Goal: Information Seeking & Learning: Learn about a topic

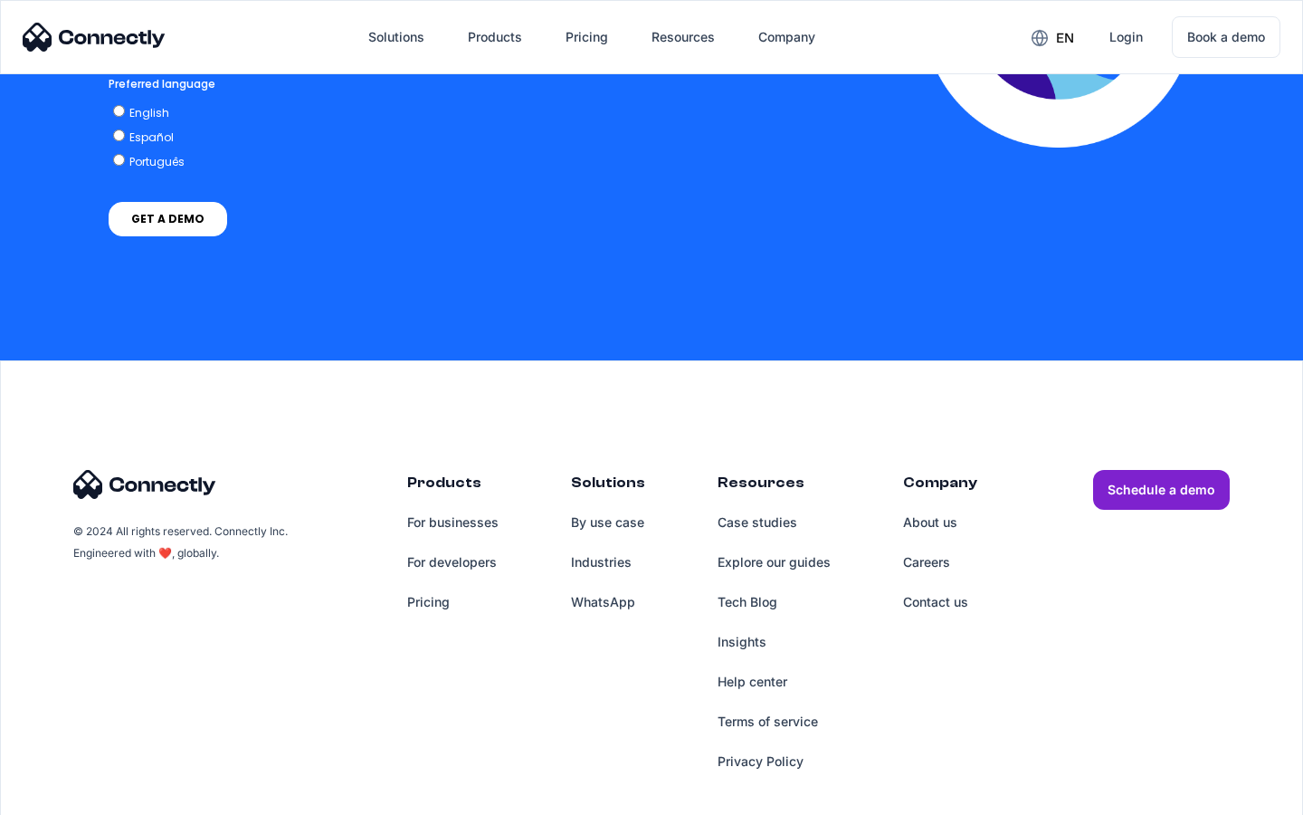
scroll to position [3682, 0]
